Goal: Task Accomplishment & Management: Use online tool/utility

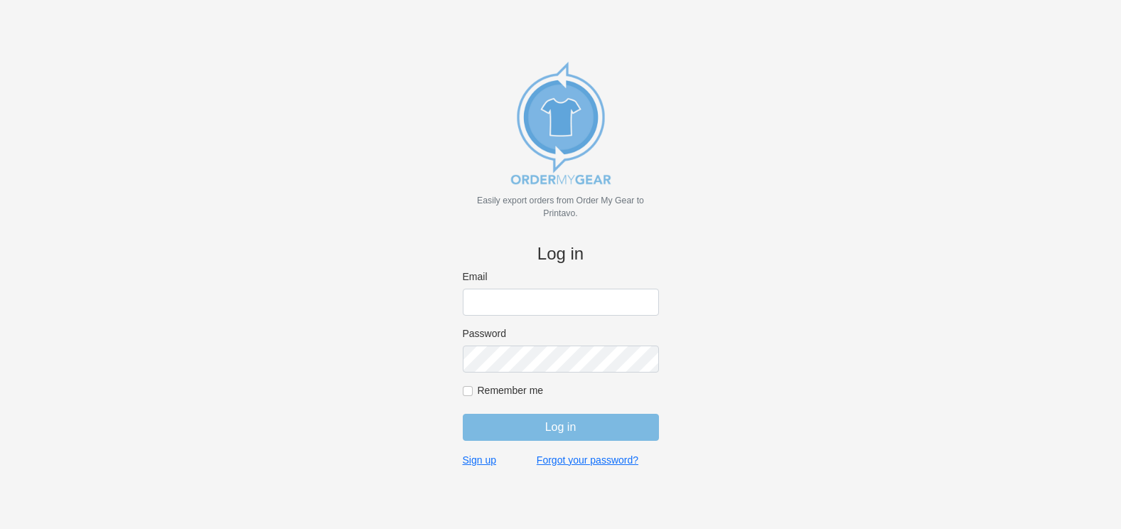
type input "[PERSON_NAME][EMAIL_ADDRESS][DOMAIN_NAME]"
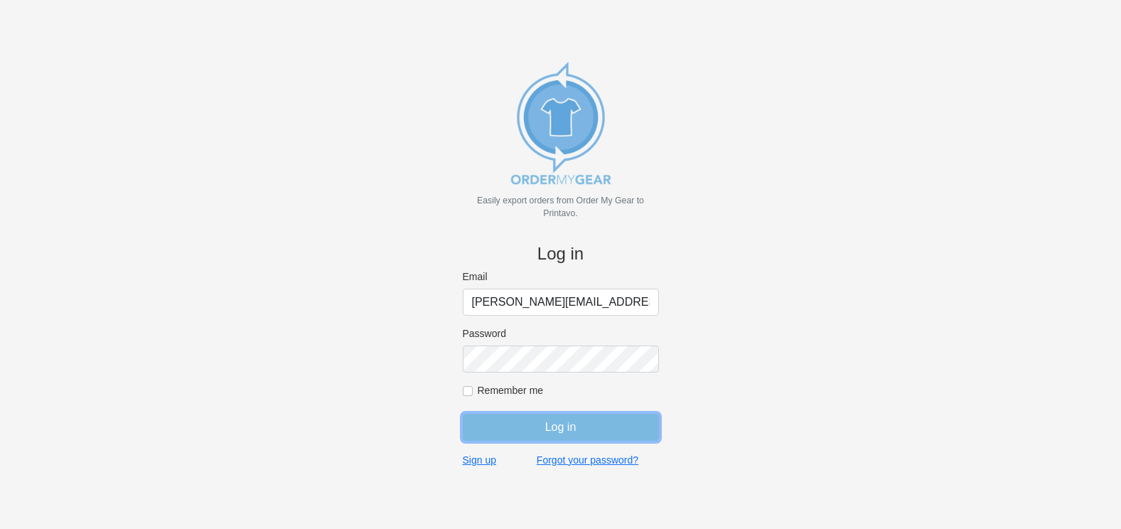
click at [576, 430] on input "Log in" at bounding box center [561, 427] width 196 height 27
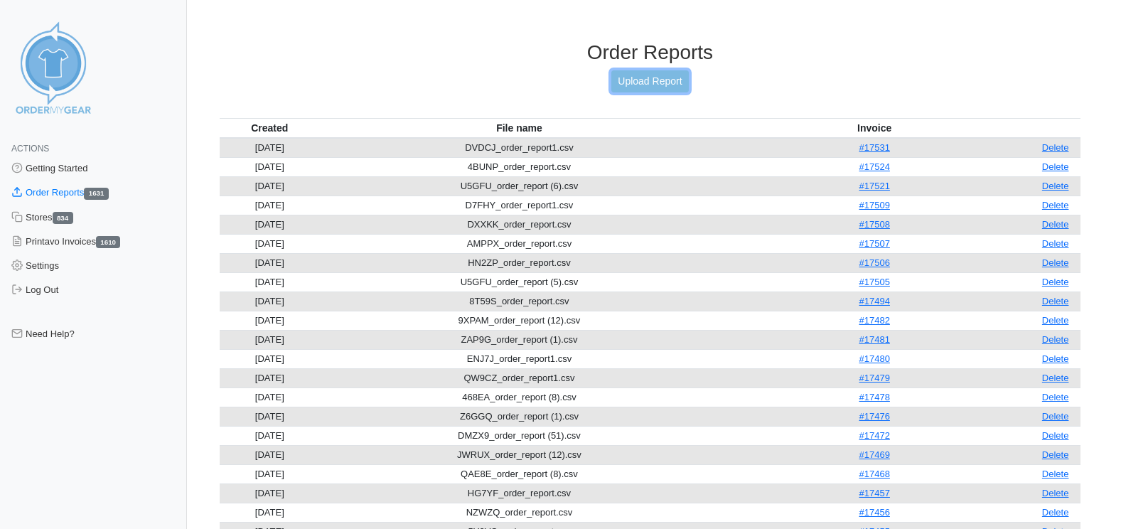
click at [655, 82] on link "Upload Report" at bounding box center [649, 81] width 77 height 22
click at [648, 80] on link "Upload Report" at bounding box center [649, 81] width 77 height 22
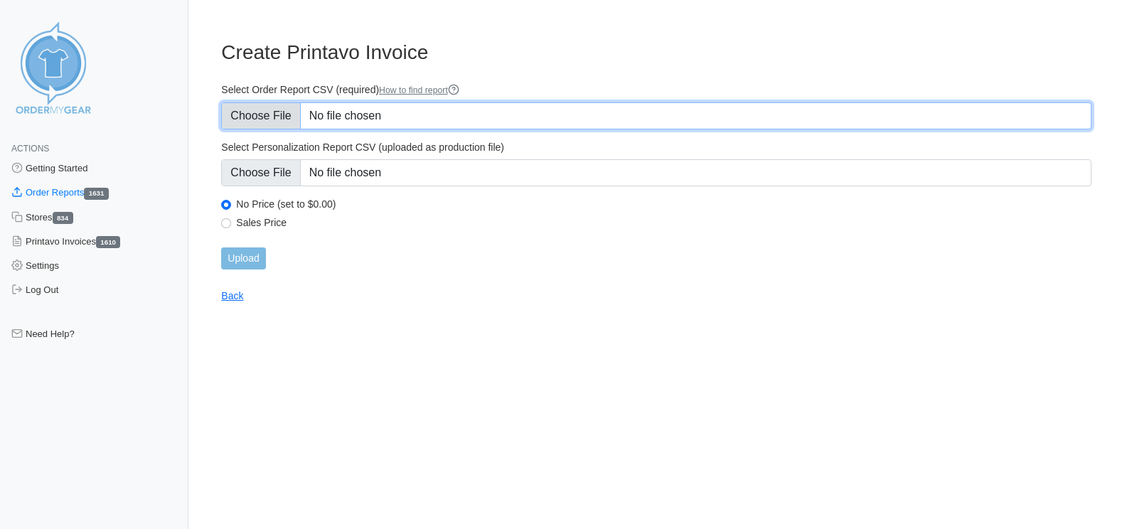
click at [293, 118] on input "Select Order Report CSV (required) How to find report" at bounding box center [656, 115] width 870 height 27
type input "C:\fakepath\HXC5A_order_report.csv"
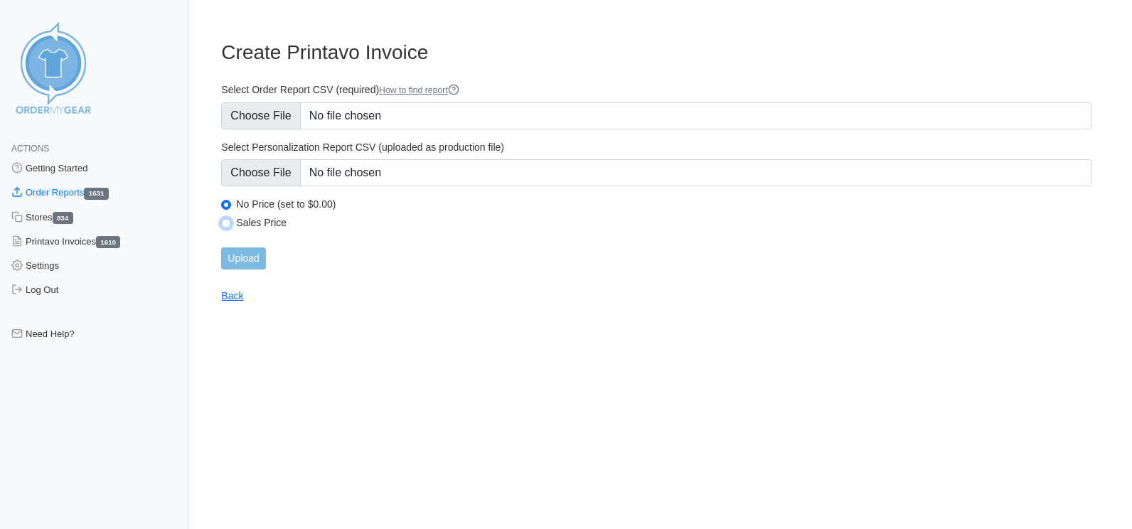
click at [226, 222] on input "Sales Price" at bounding box center [226, 223] width 10 height 10
radio input "true"
click at [234, 261] on input "Upload" at bounding box center [243, 258] width 44 height 22
